Goal: Information Seeking & Learning: Learn about a topic

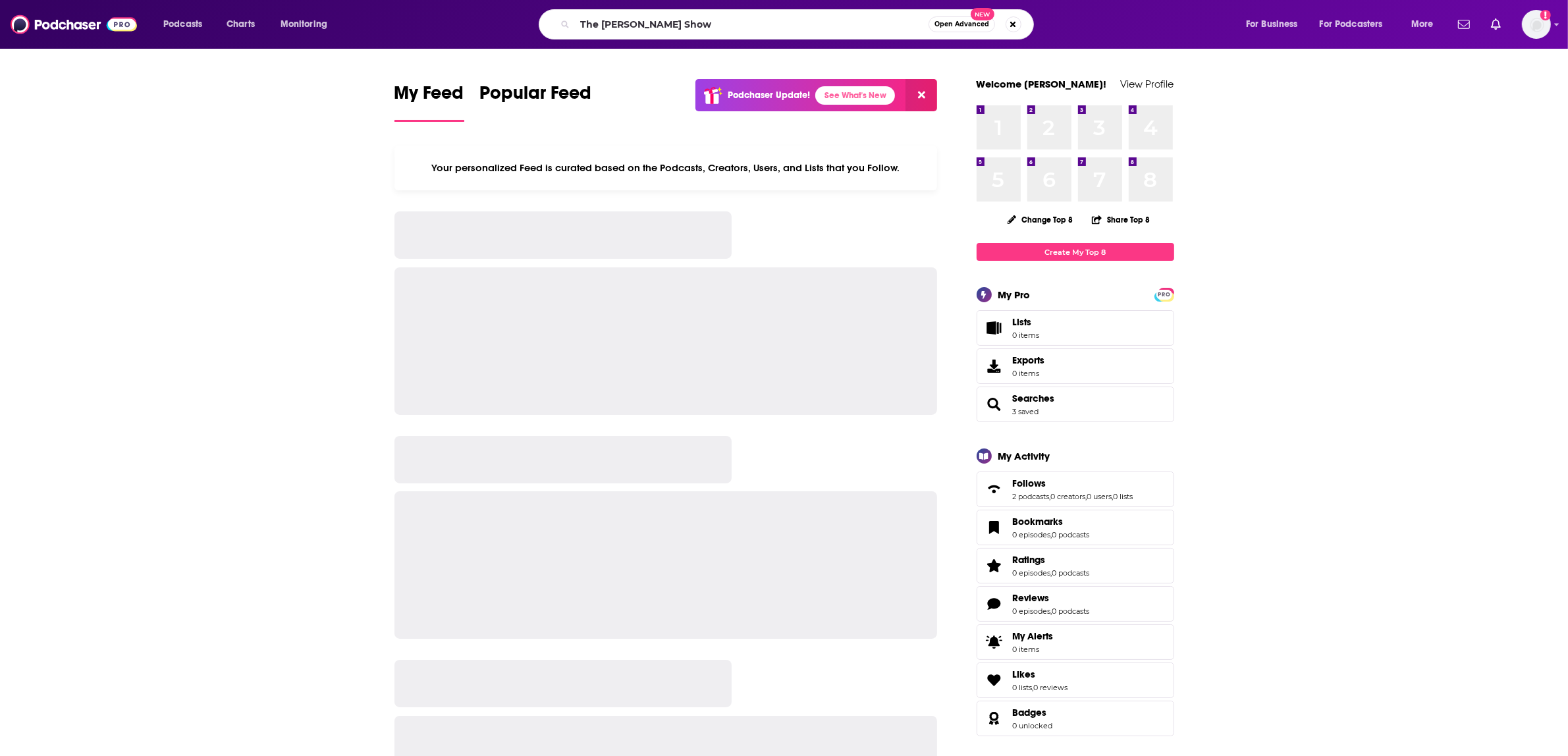
type input "The [PERSON_NAME] Show"
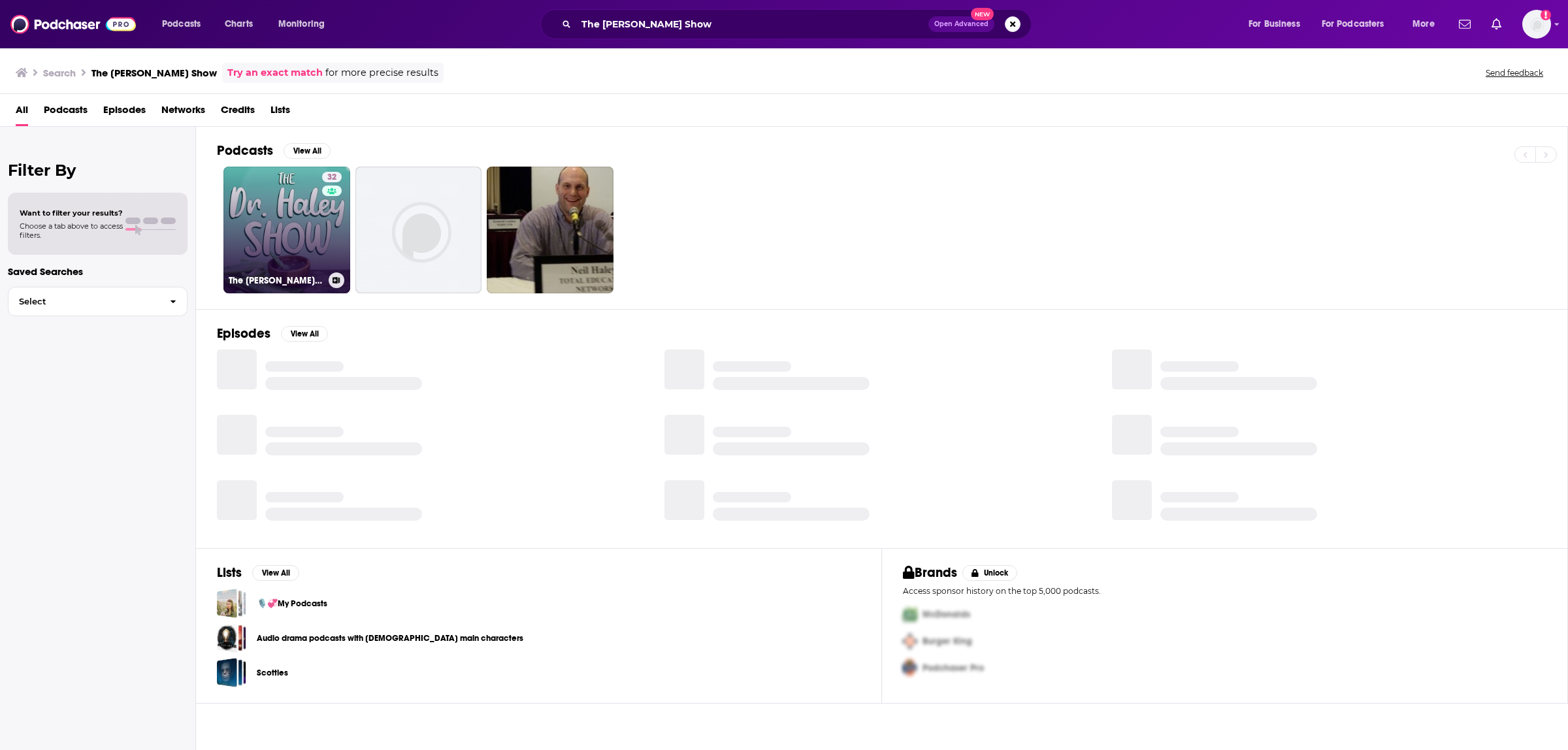
click at [272, 233] on link "32 The [PERSON_NAME] Show" at bounding box center [286, 229] width 126 height 126
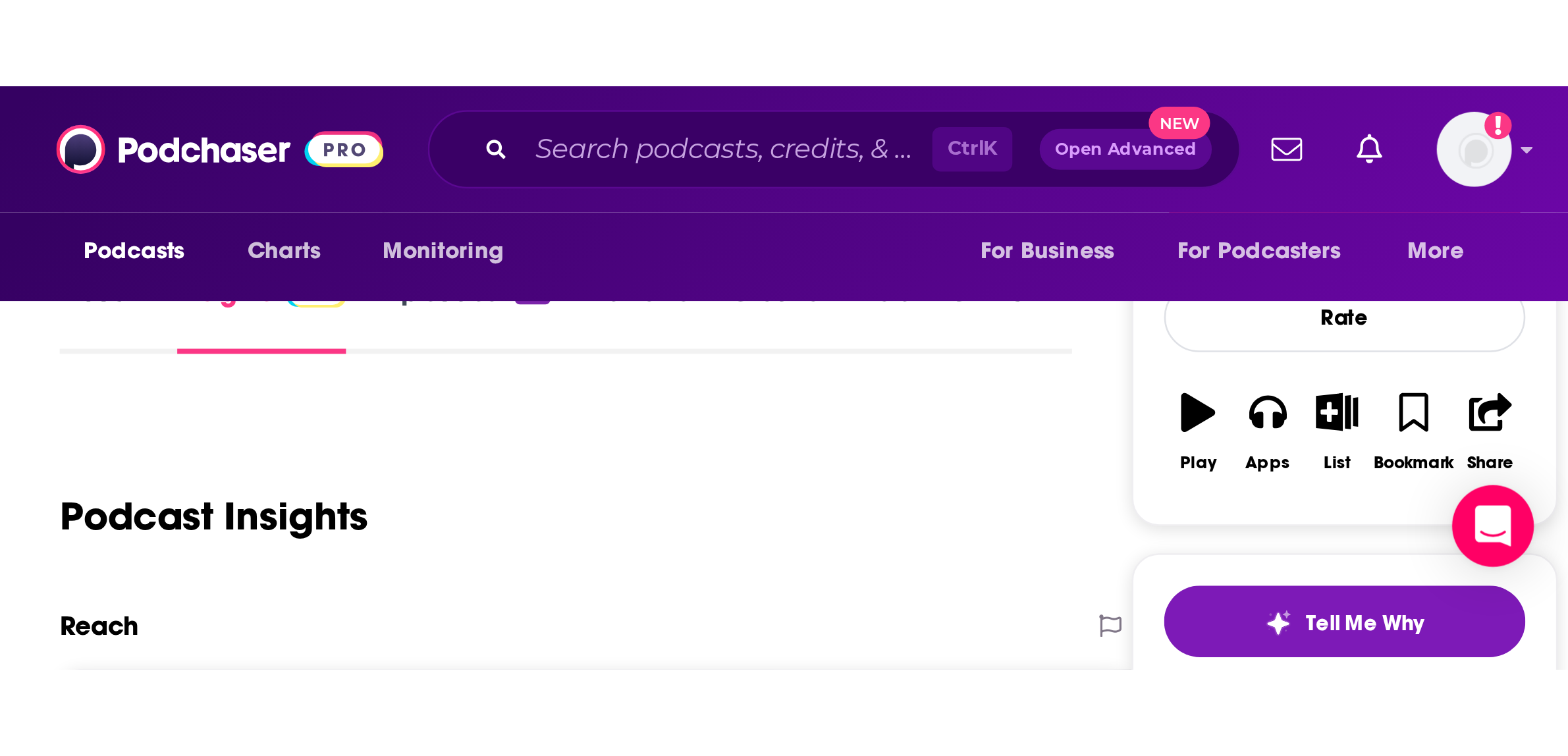
scroll to position [163, 0]
